Goal: Transaction & Acquisition: Purchase product/service

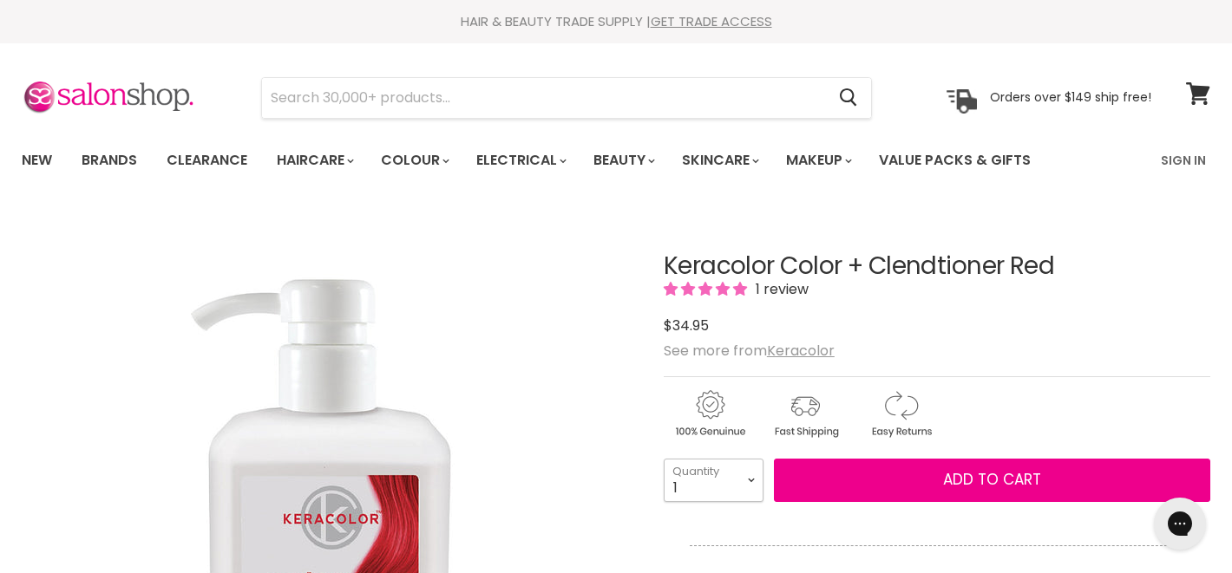
click at [761, 483] on select "1 2 3 4 5 6 7 8 9 10+" at bounding box center [714, 480] width 100 height 43
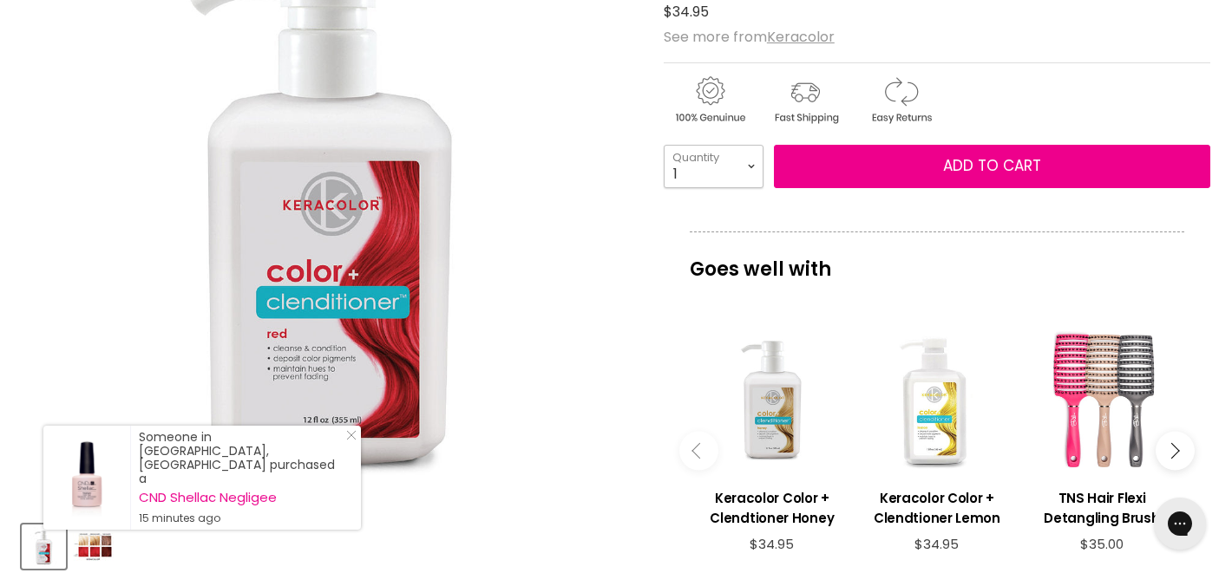
scroll to position [381, 0]
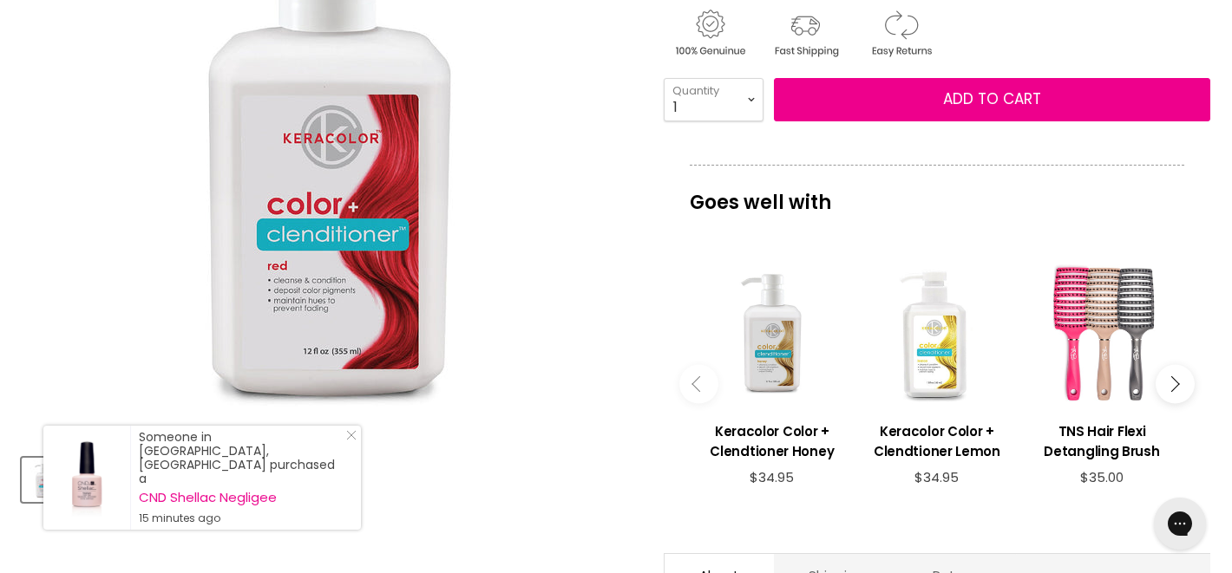
click at [1178, 387] on button "Main content" at bounding box center [1174, 384] width 39 height 39
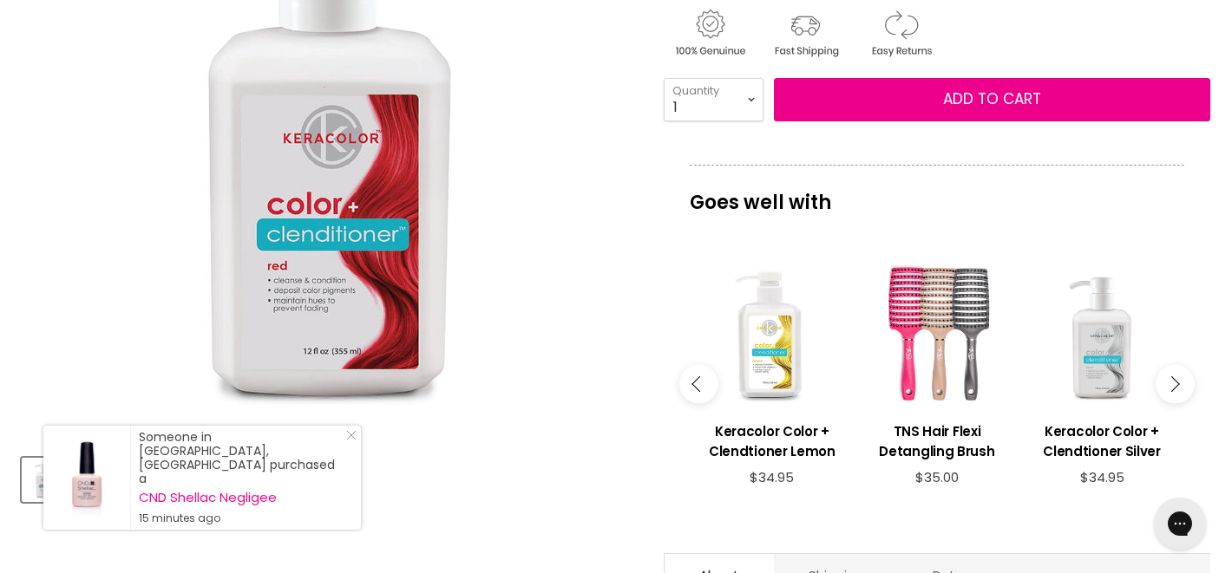
click at [1178, 387] on button "Main content" at bounding box center [1174, 384] width 39 height 39
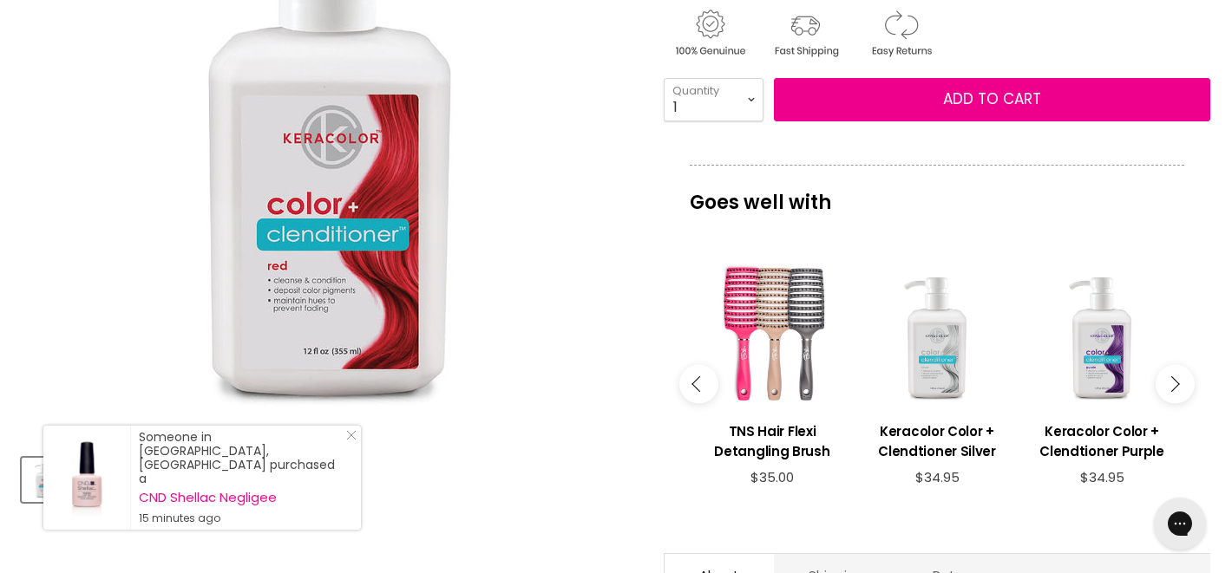
click at [1178, 387] on button "Main content" at bounding box center [1174, 384] width 39 height 39
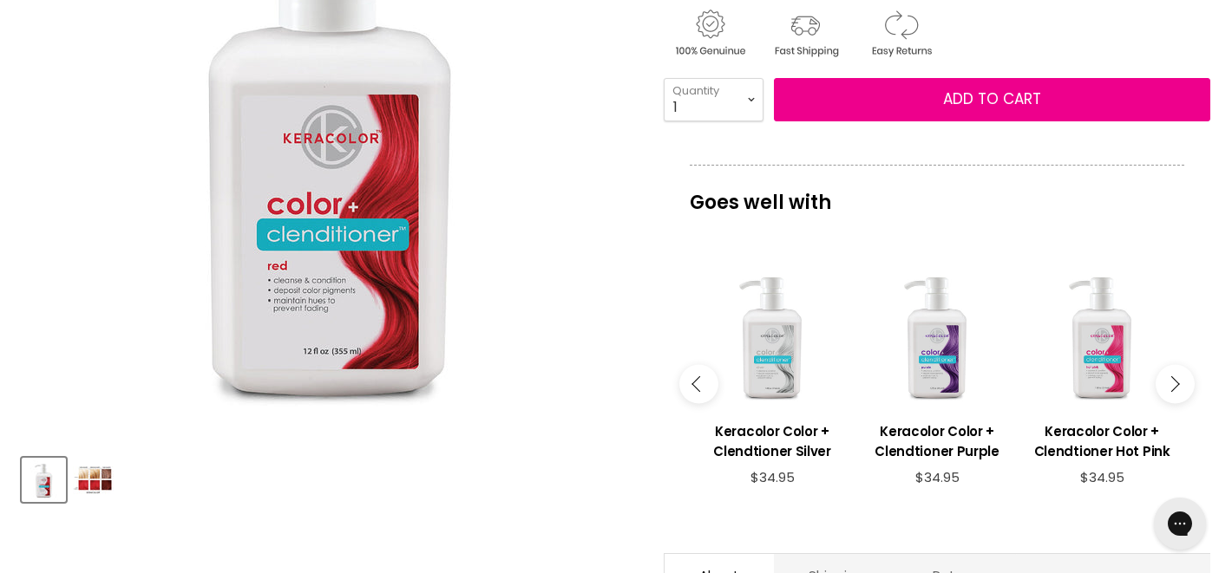
click at [1178, 387] on button "Main content" at bounding box center [1174, 384] width 39 height 39
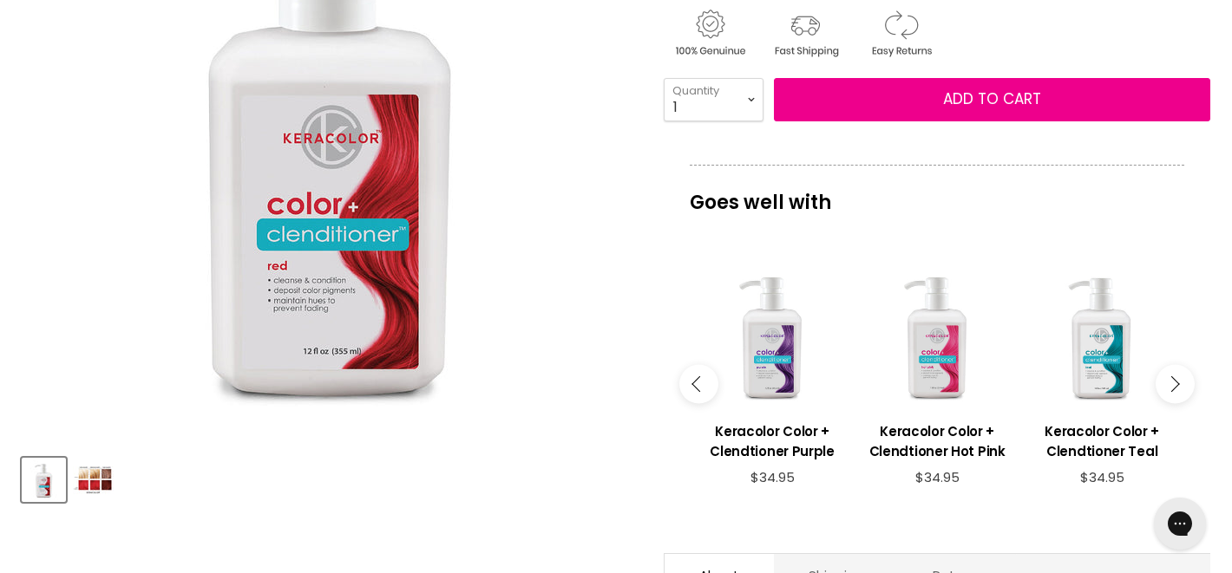
click at [1178, 387] on button "Main content" at bounding box center [1174, 384] width 39 height 39
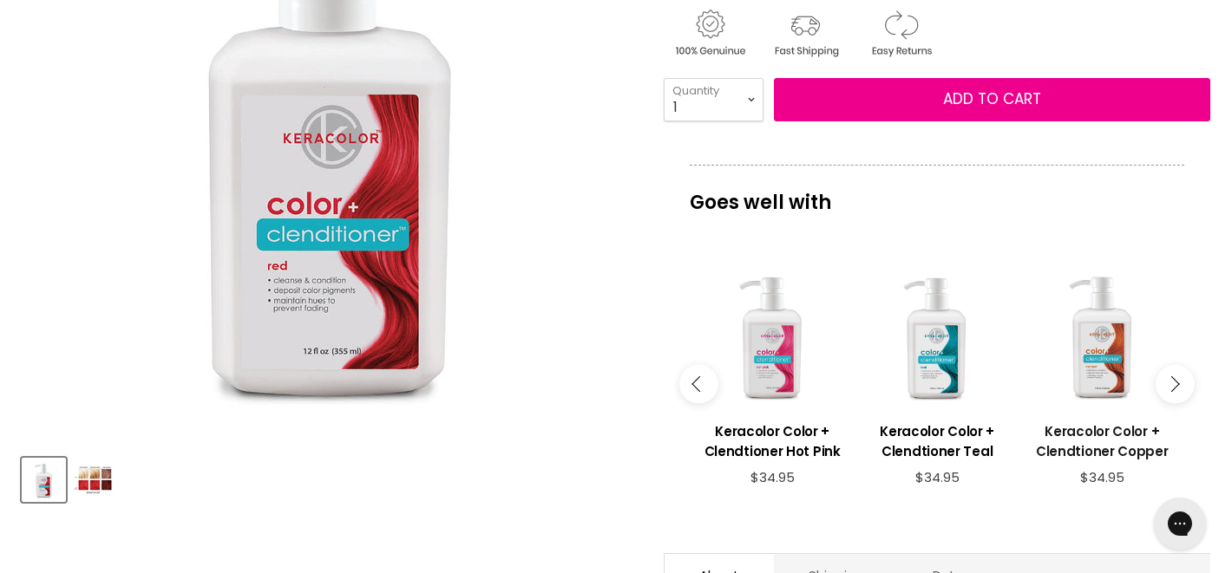
click at [1118, 447] on h3 "Keracolor Color + Clendtioner Copper" at bounding box center [1101, 442] width 147 height 40
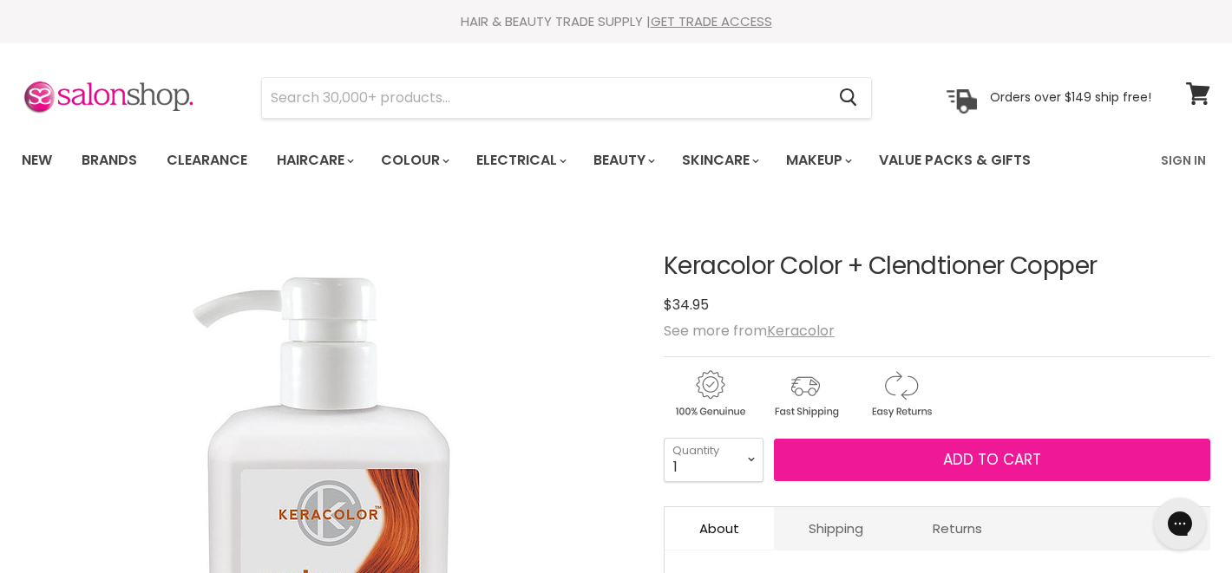
click at [956, 455] on span "Add to cart" at bounding box center [992, 459] width 98 height 21
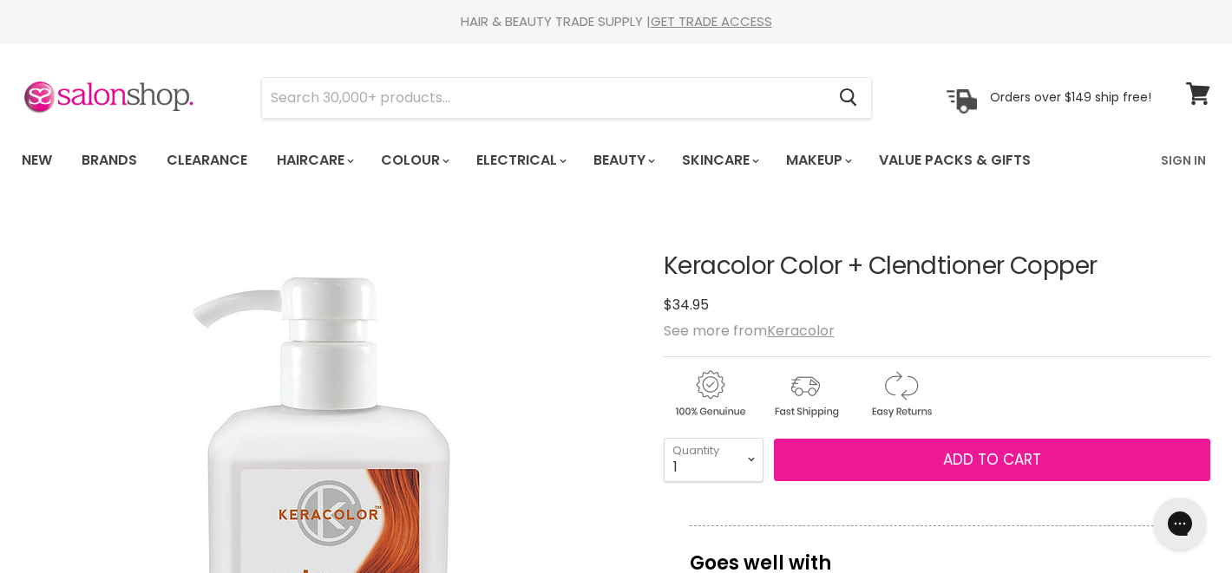
click at [1001, 455] on span "Add to cart" at bounding box center [992, 459] width 98 height 21
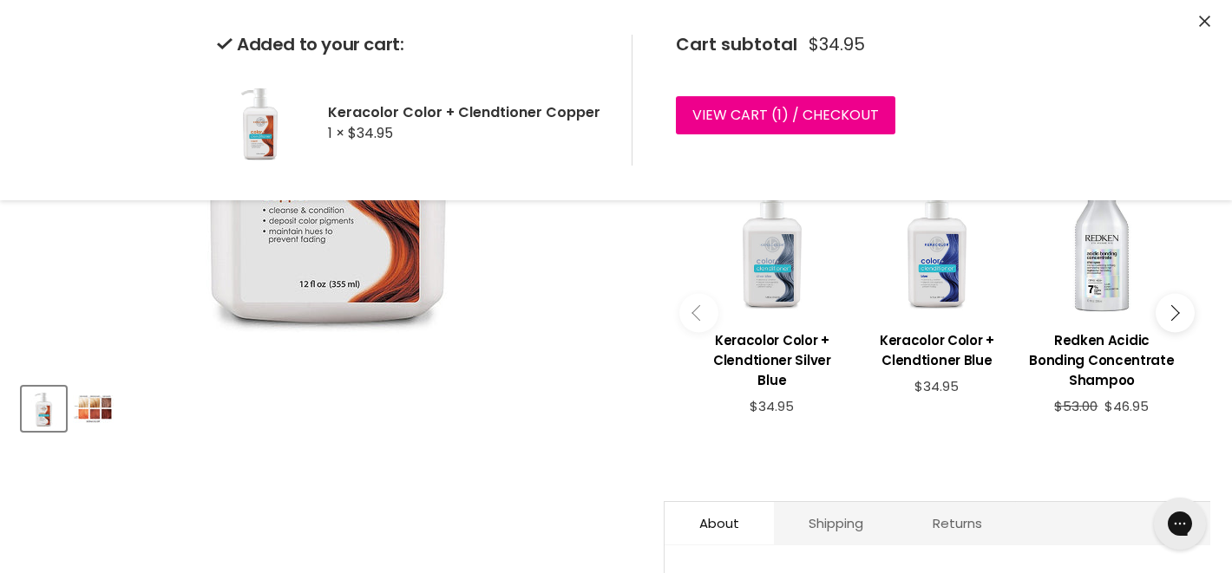
scroll to position [475, 0]
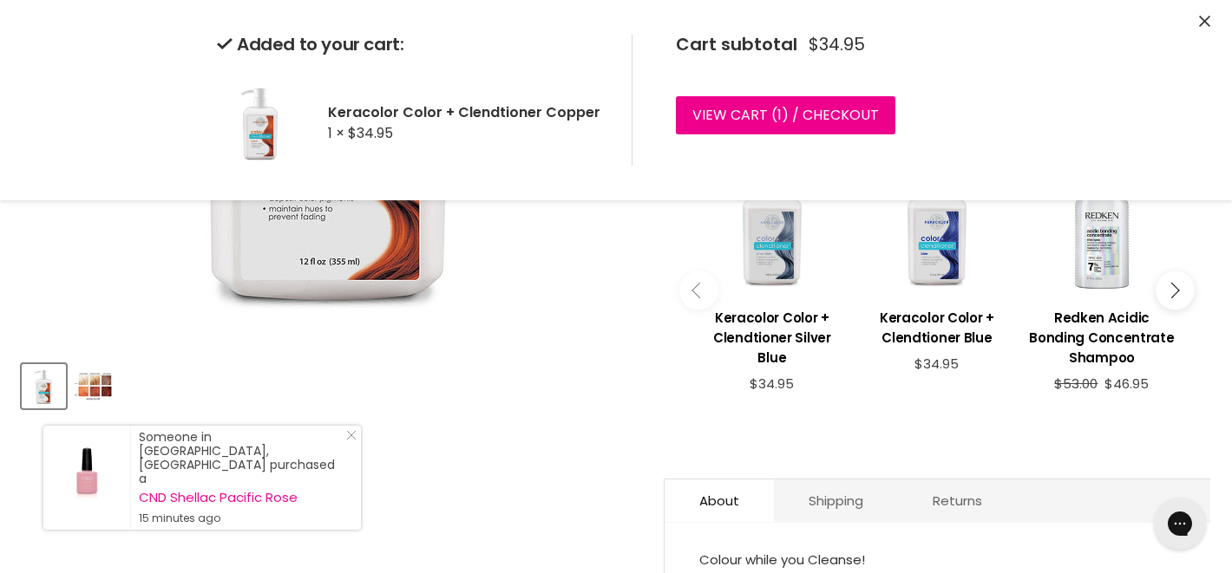
click at [1165, 298] on button "Main content" at bounding box center [1174, 290] width 39 height 39
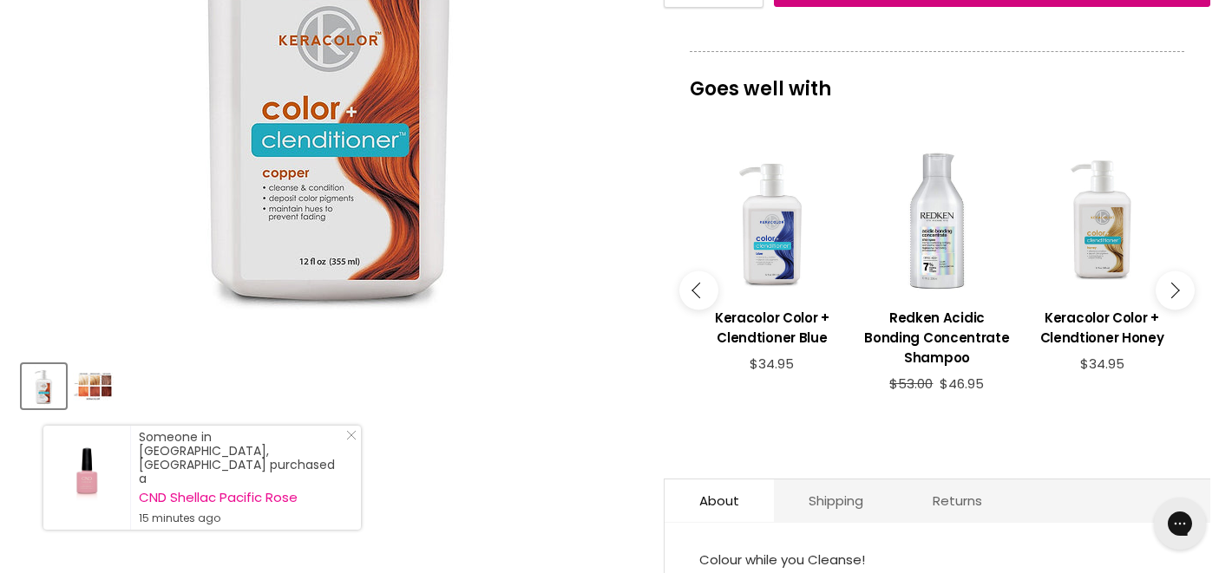
scroll to position [438, 0]
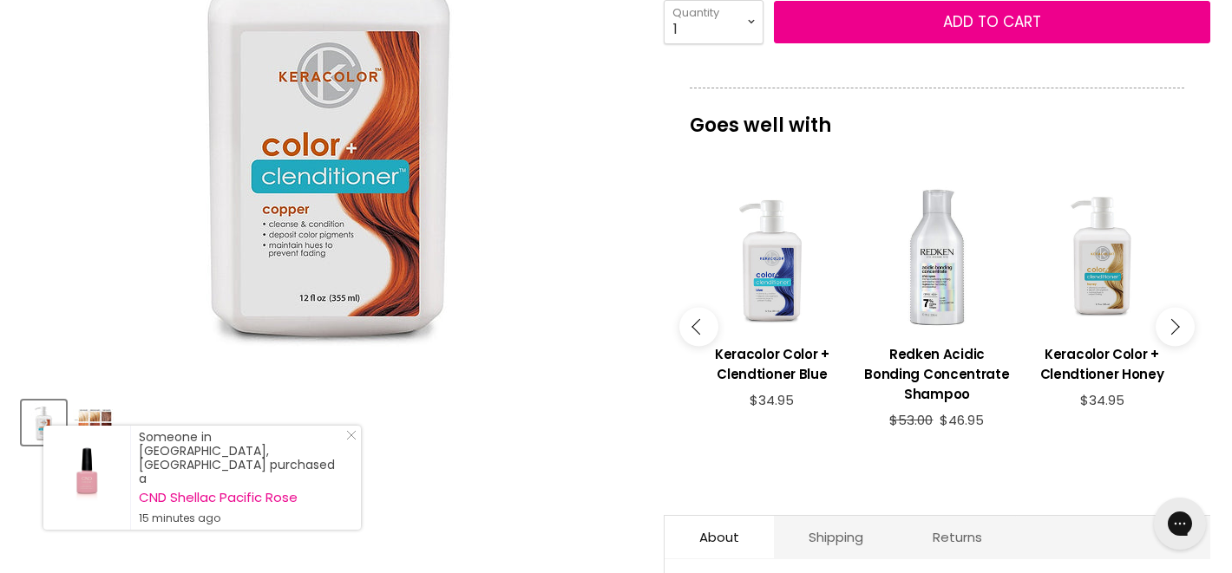
click at [1165, 298] on div "Main content" at bounding box center [1101, 257] width 147 height 147
